Goal: Find specific page/section: Find specific page/section

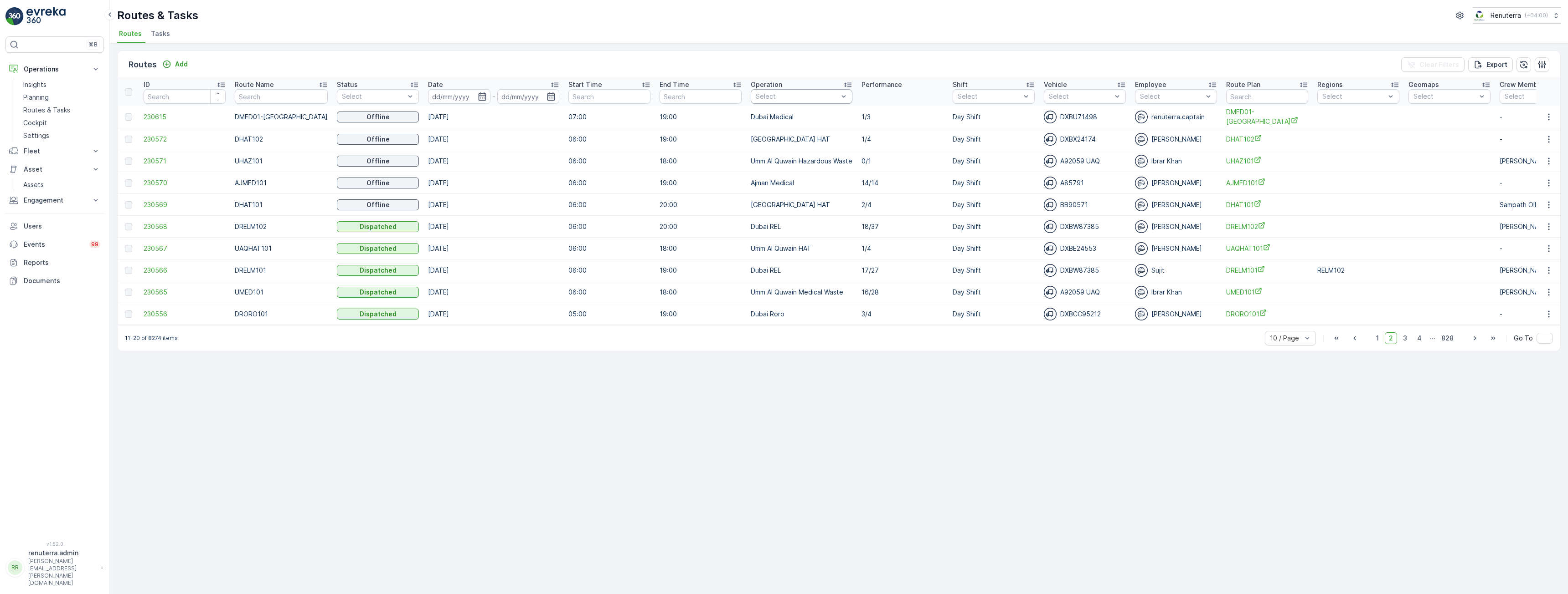
click at [805, 102] on div "Select" at bounding box center [802, 96] width 102 height 14
click at [900, 420] on div "Routes Add Clear Filters Export ID Route Name Status Select Date - Start Time E…" at bounding box center [839, 318] width 1458 height 551
drag, startPoint x: 946, startPoint y: 325, endPoint x: 1300, endPoint y: 318, distance: 354.1
click at [1300, 318] on tr "230556 DRORO101 Dispatched [DATE] 05:00 19:00 Dubai Roro 3/4 Day Shift DXBCC952…" at bounding box center [1046, 314] width 1858 height 22
click at [1030, 376] on div "Routes Add Clear Filters Export ID Route Name Status Select Date - Start Time E…" at bounding box center [839, 318] width 1458 height 551
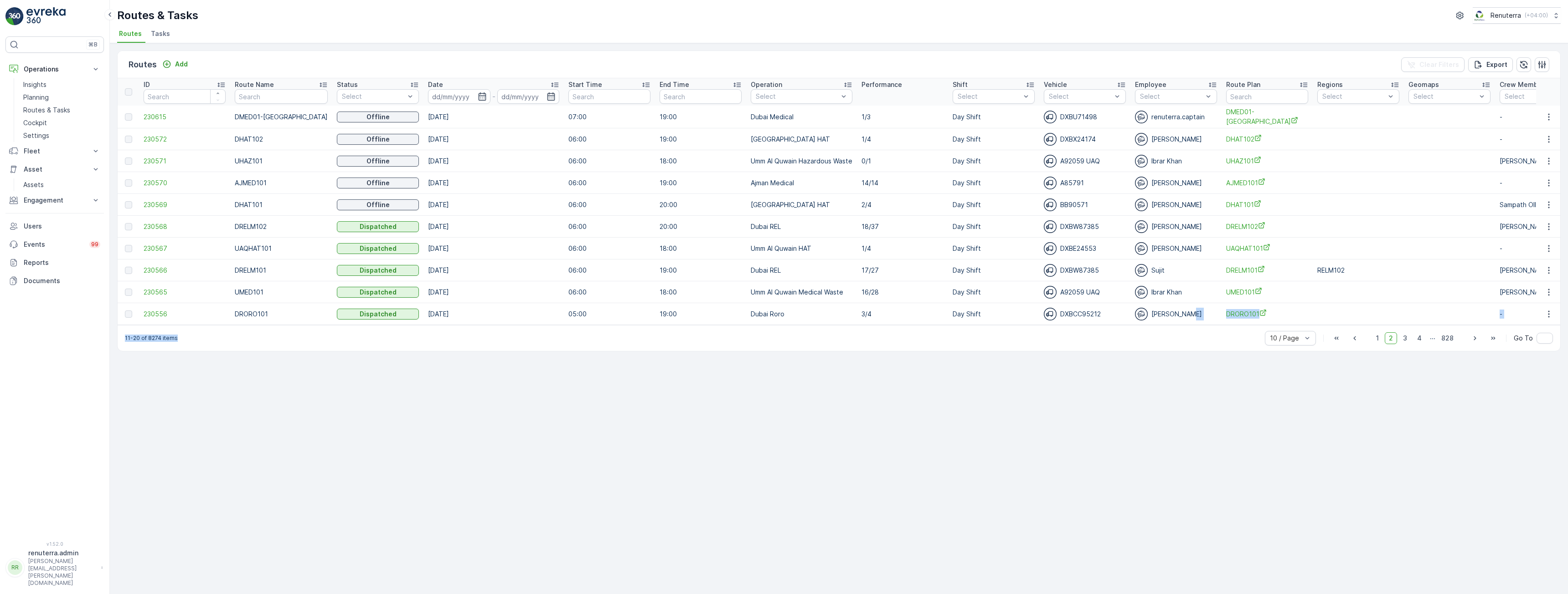
drag, startPoint x: 1035, startPoint y: 330, endPoint x: 1185, endPoint y: 325, distance: 150.1
click at [1185, 325] on div "Routes Add Clear Filters Export ID Route Name Status Select Date - Start Time E…" at bounding box center [838, 201] width 1444 height 301
click at [1135, 349] on div "11-20 of 8274 items 10 / Page 1 2 3 4 ... 828 Go To" at bounding box center [839, 338] width 1443 height 26
click at [1376, 340] on span "1" at bounding box center [1377, 338] width 11 height 12
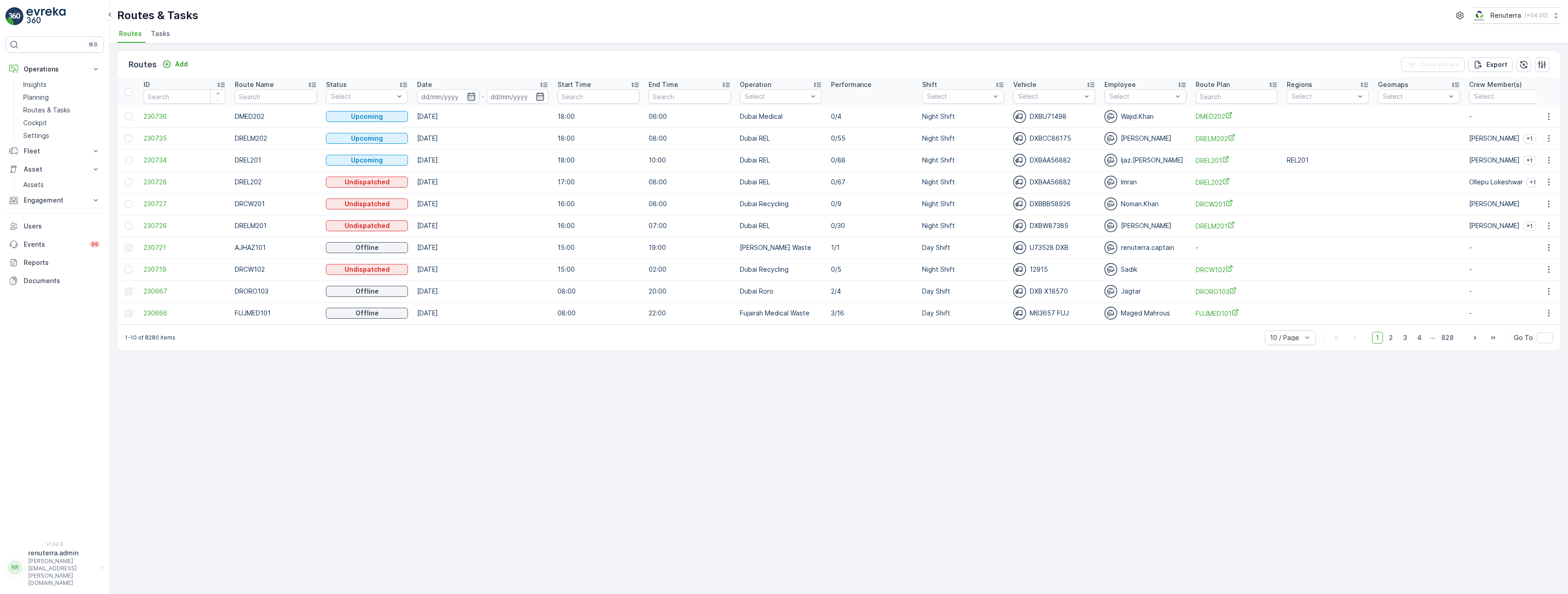
click at [790, 89] on div "Operation" at bounding box center [781, 85] width 82 height 9
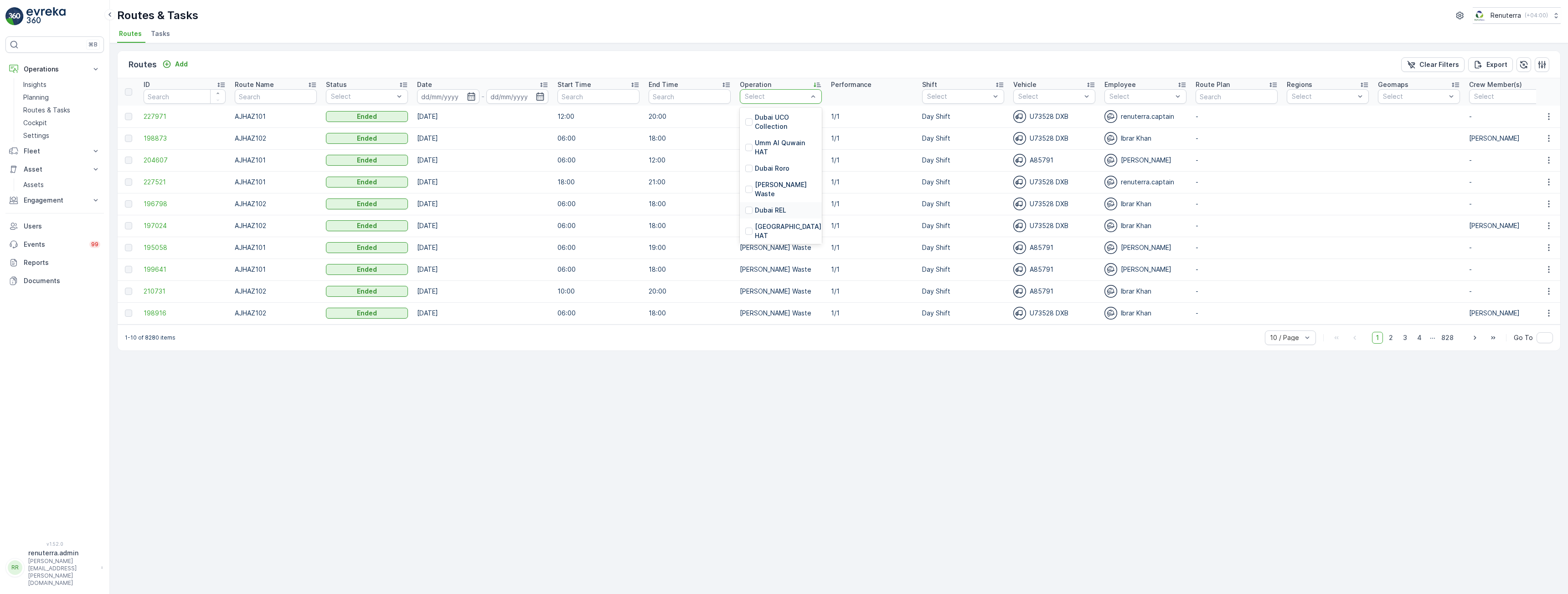
click at [779, 212] on p "Dubai REL" at bounding box center [770, 210] width 31 height 9
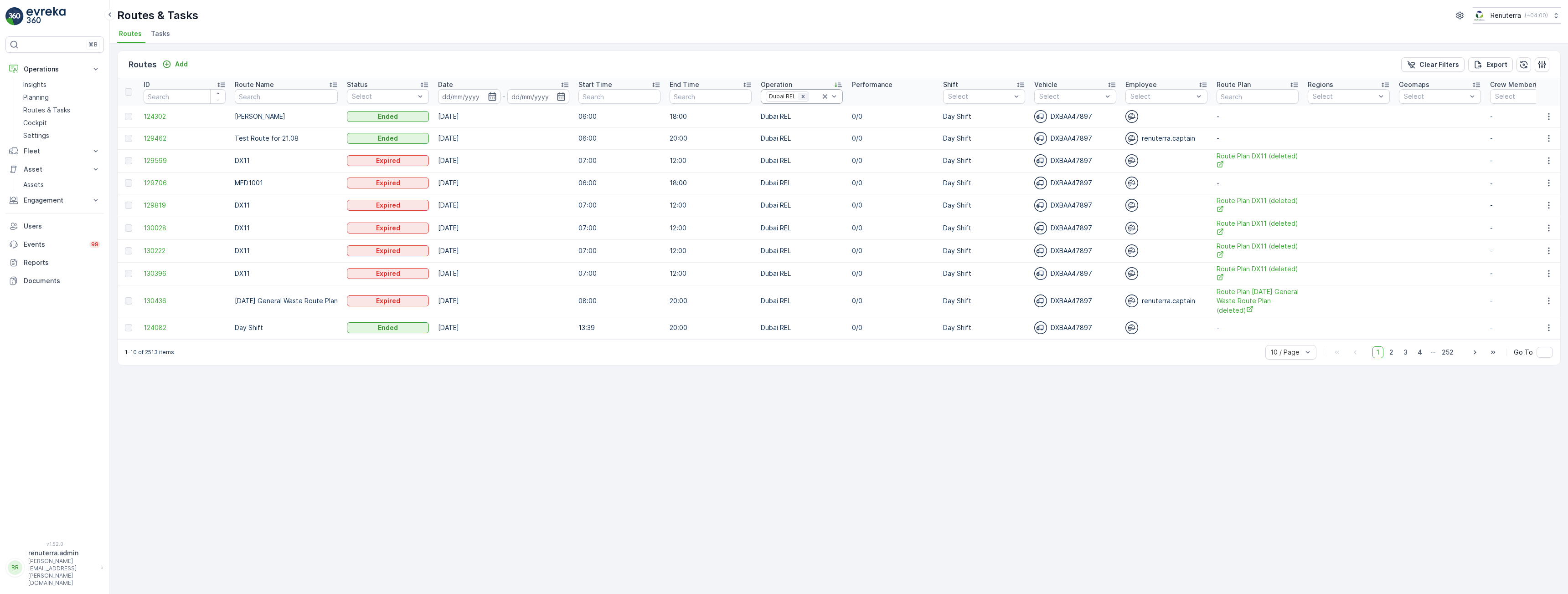
click at [805, 97] on icon "Remove Dubai REL" at bounding box center [803, 96] width 7 height 7
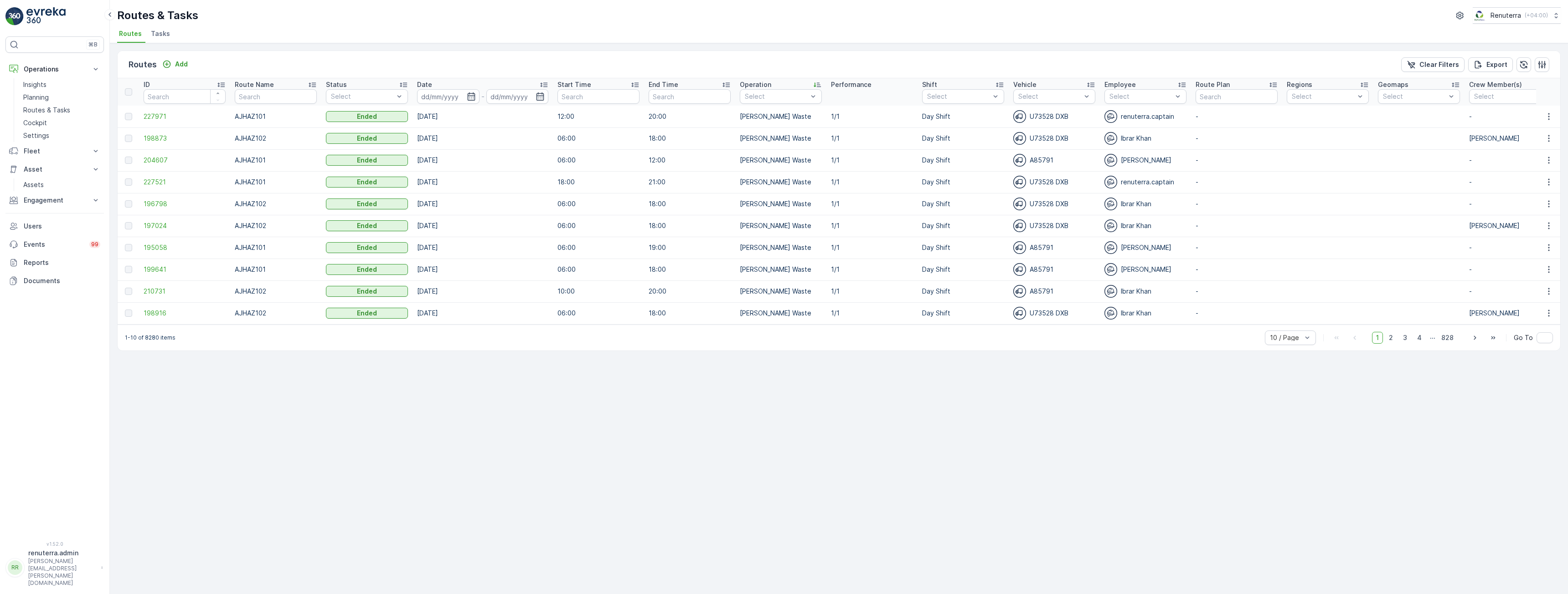
click at [840, 323] on td "1/1" at bounding box center [872, 313] width 91 height 22
click at [787, 210] on div "Dubai REL" at bounding box center [781, 210] width 82 height 16
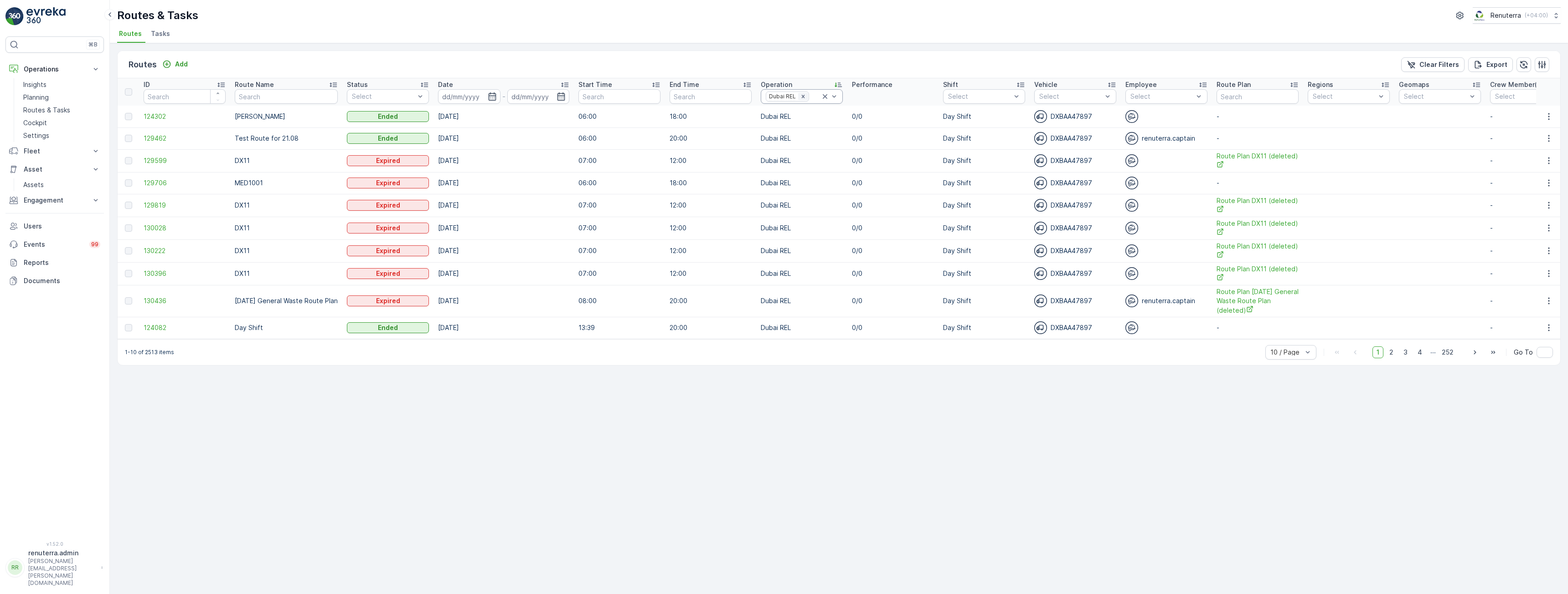
click at [802, 96] on icon "Remove Dubai REL" at bounding box center [803, 96] width 7 height 7
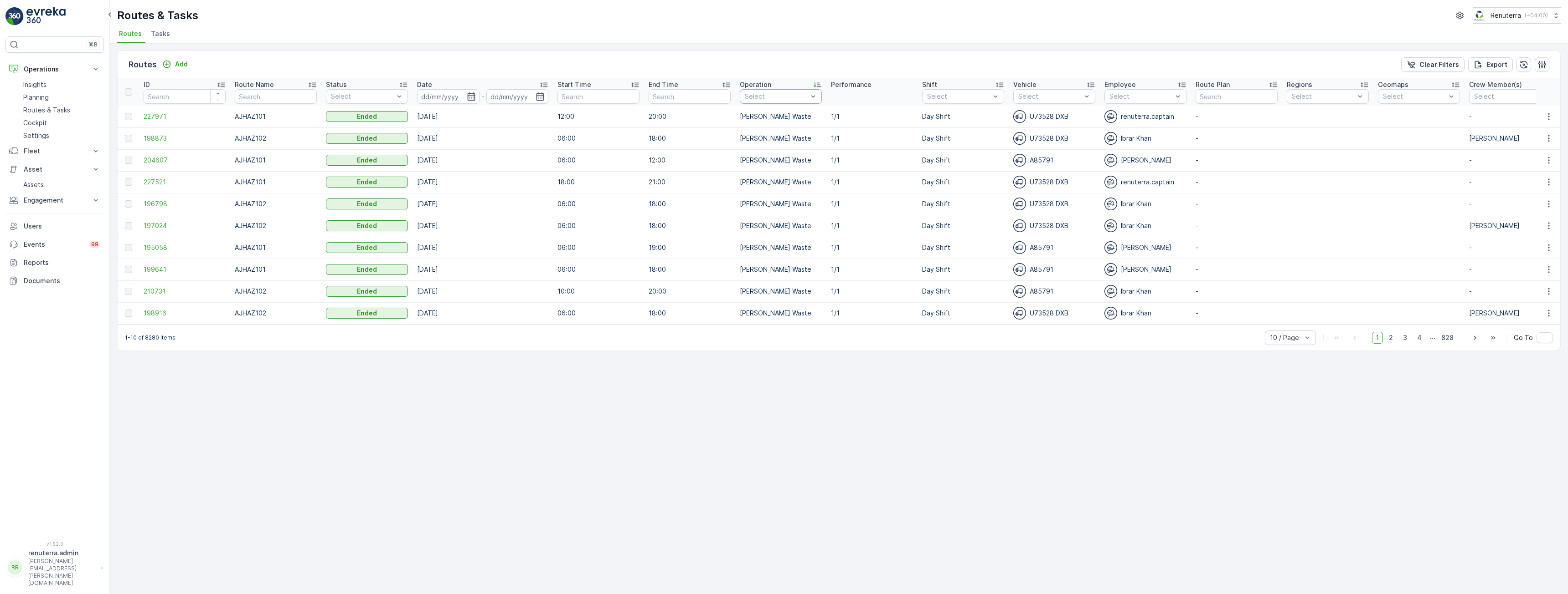
click at [796, 102] on div "Select" at bounding box center [781, 96] width 82 height 14
click at [785, 212] on p "Dubai REL" at bounding box center [770, 210] width 31 height 9
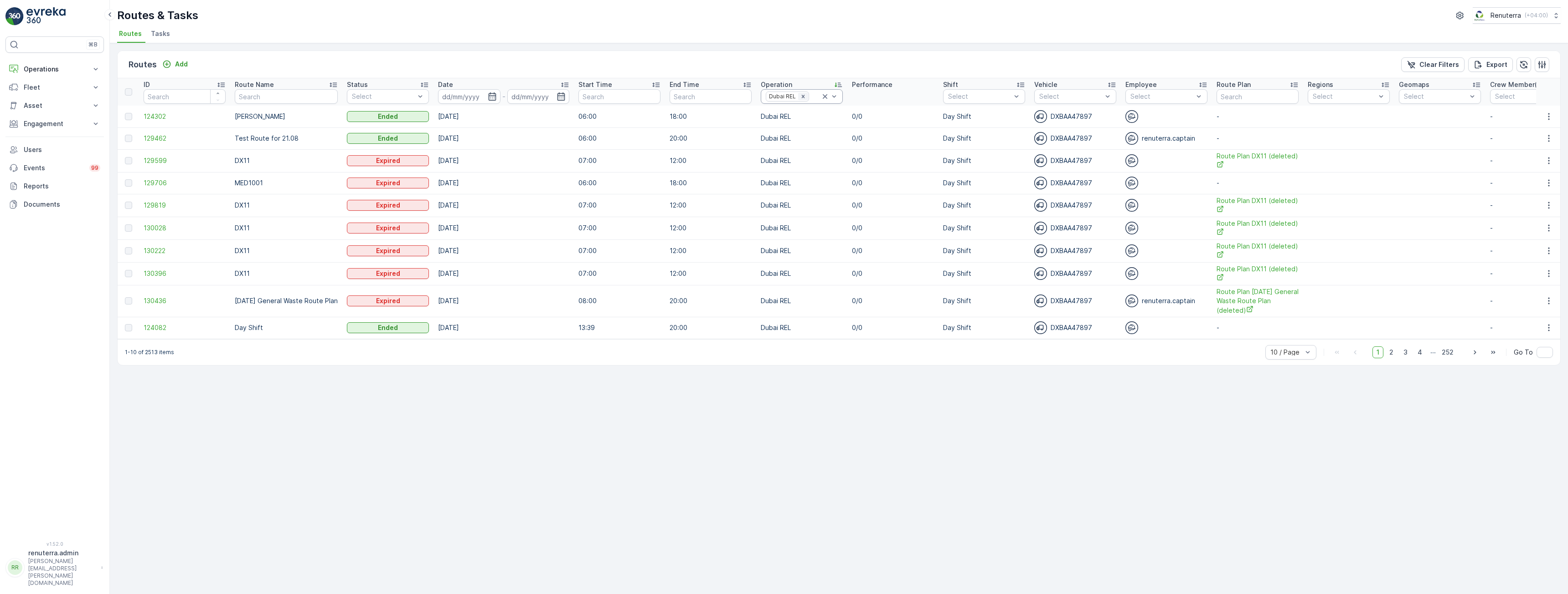
click at [800, 96] on icon "Remove Dubai REL" at bounding box center [803, 96] width 7 height 7
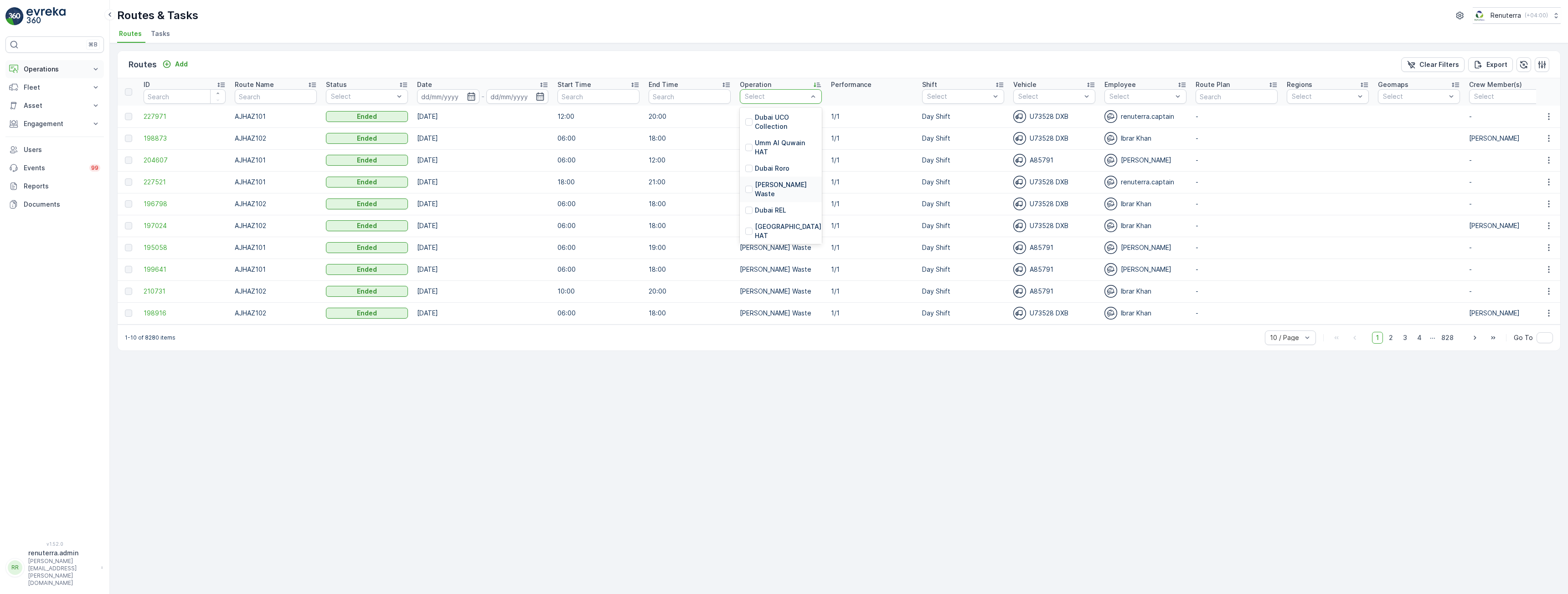
click at [42, 69] on p "Operations" at bounding box center [54, 69] width 62 height 9
click at [45, 188] on p "Engagement" at bounding box center [54, 187] width 62 height 9
click at [40, 201] on p "Insights" at bounding box center [34, 203] width 23 height 9
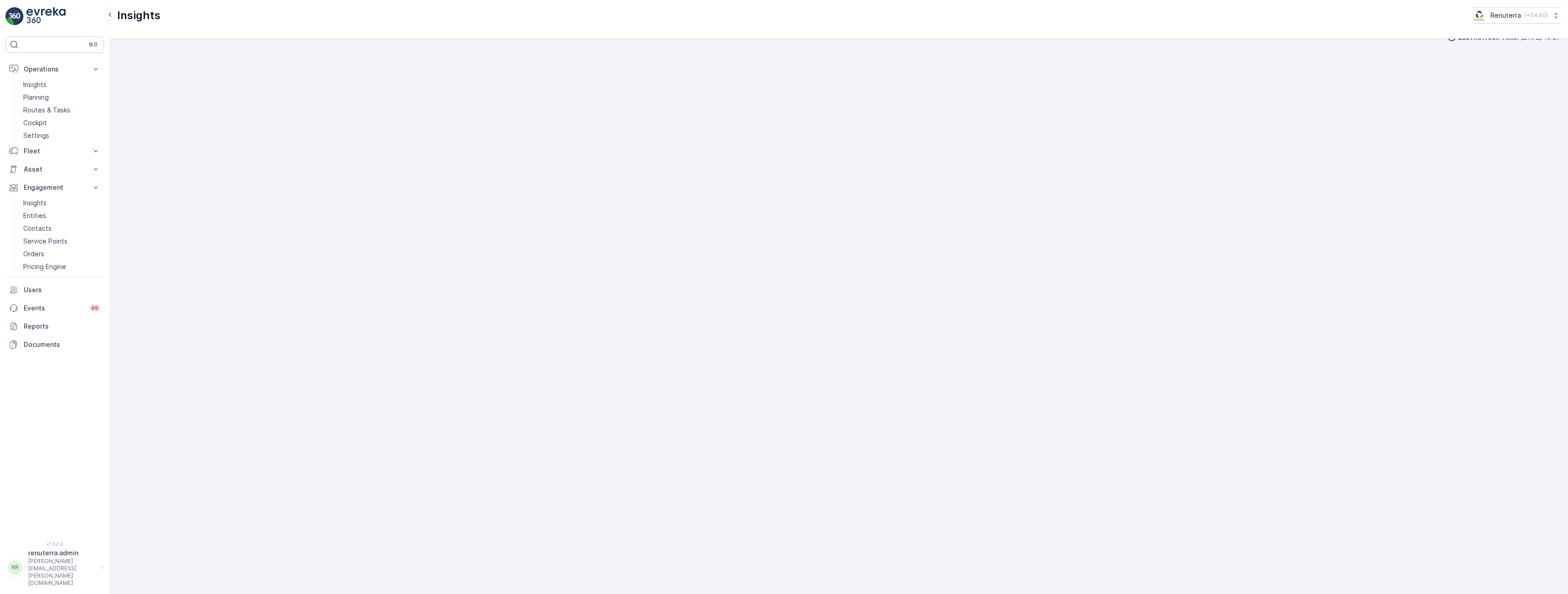
scroll to position [18, 0]
